Goal: Transaction & Acquisition: Purchase product/service

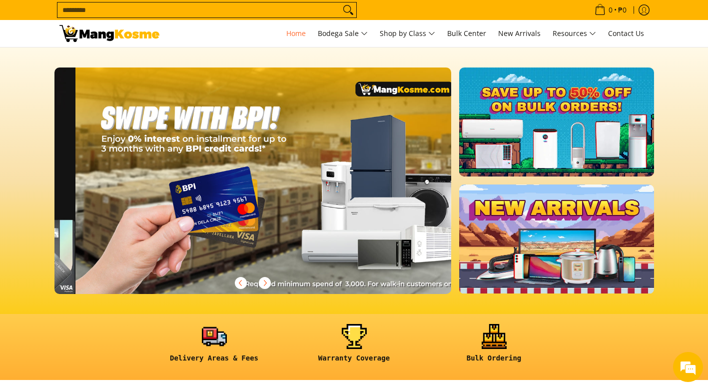
scroll to position [0, 795]
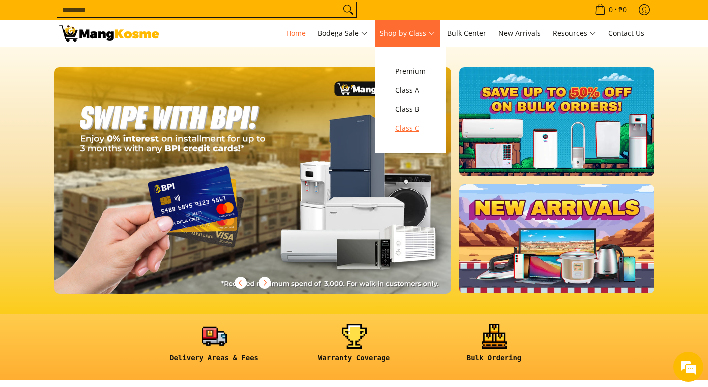
click at [411, 130] on span "Class C" at bounding box center [410, 128] width 30 height 12
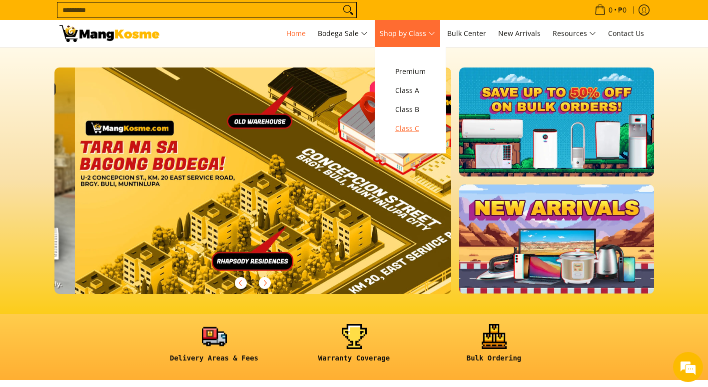
scroll to position [0, 1192]
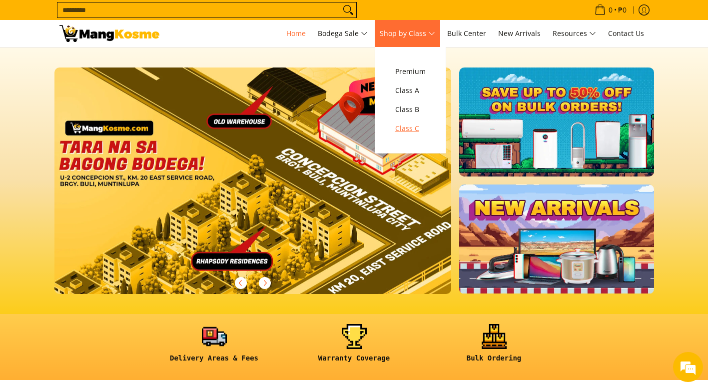
click at [411, 130] on span "Class C" at bounding box center [410, 128] width 30 height 12
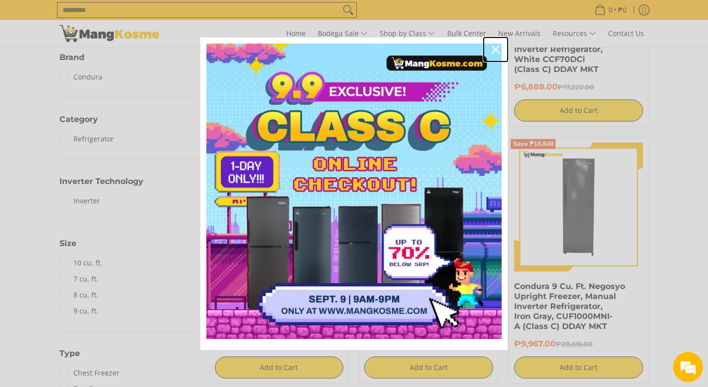
click at [494, 45] on icon "close icon" at bounding box center [496, 49] width 8 height 8
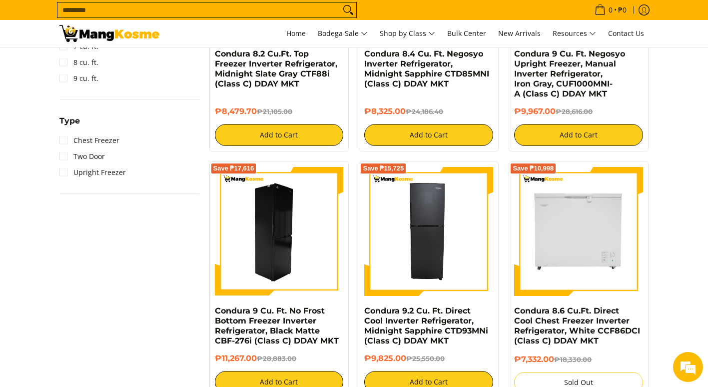
scroll to position [600, 0]
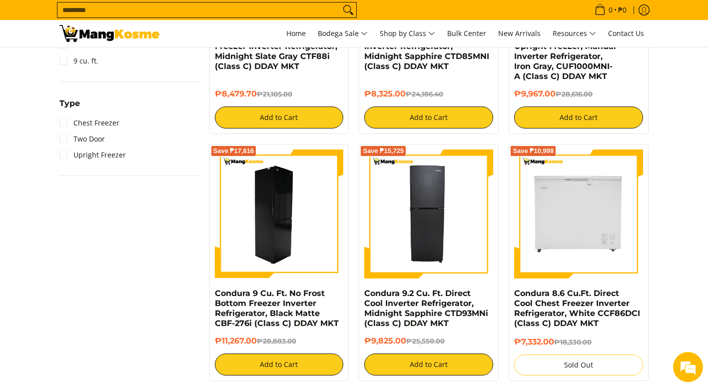
click at [268, 219] on img at bounding box center [279, 213] width 129 height 129
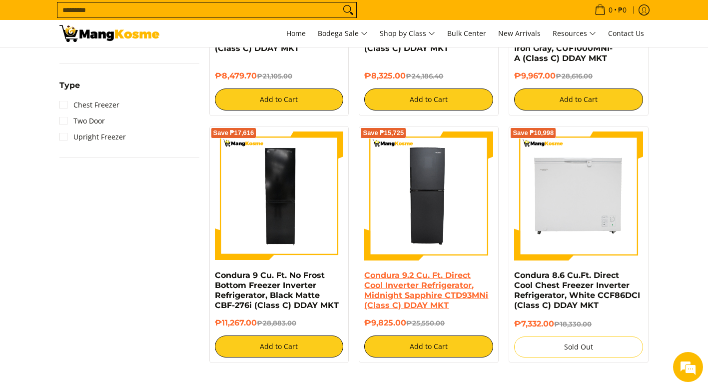
scroll to position [650, 0]
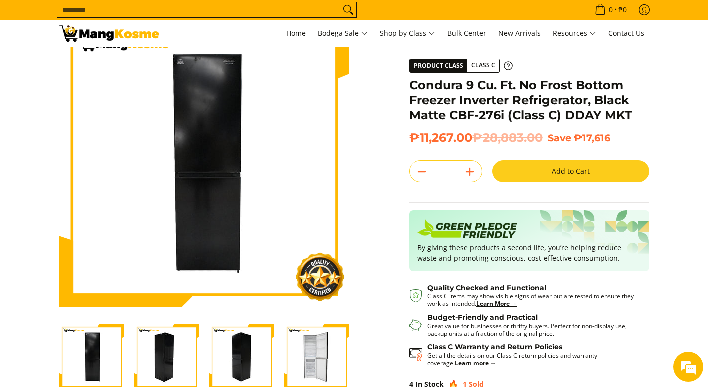
click at [236, 340] on img "Condura 9 Cu. Ft. No Frost Bottom Freezer Inverter Refrigerator, Black Matte CB…" at bounding box center [241, 356] width 65 height 65
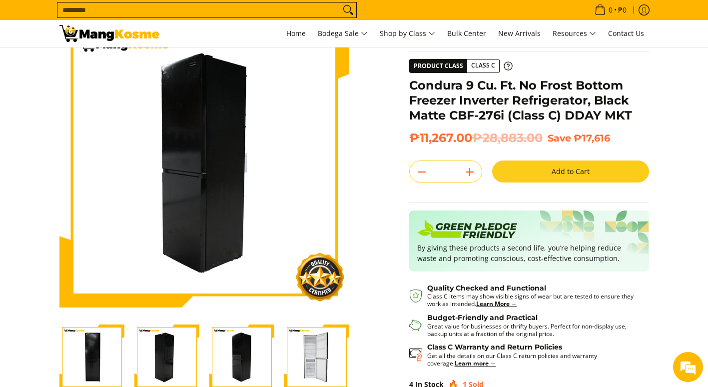
click at [199, 353] on img "Condura 9 Cu. Ft. No Frost Bottom Freezer Inverter Refrigerator, Black Matte CB…" at bounding box center [166, 356] width 65 height 65
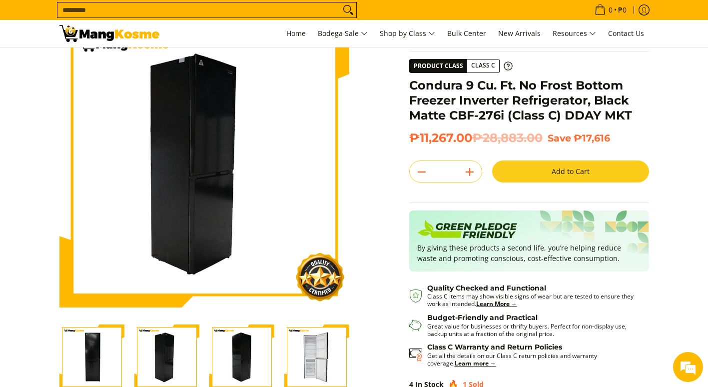
click at [276, 354] on div at bounding box center [241, 356] width 75 height 77
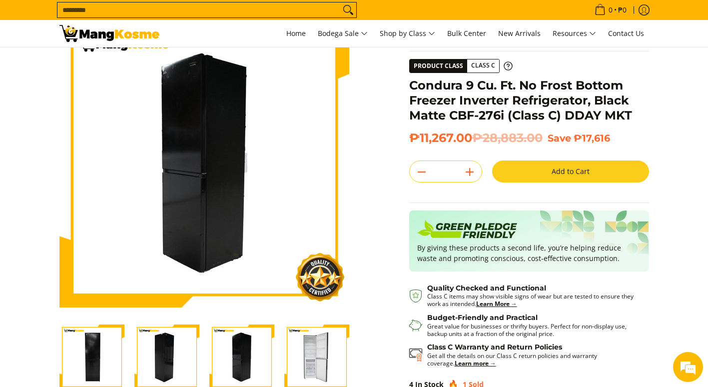
click at [285, 350] on img "Condura 9 Cu. Ft. No Frost Bottom Freezer Inverter Refrigerator, Black Matte CB…" at bounding box center [316, 356] width 65 height 65
